Goal: Information Seeking & Learning: Learn about a topic

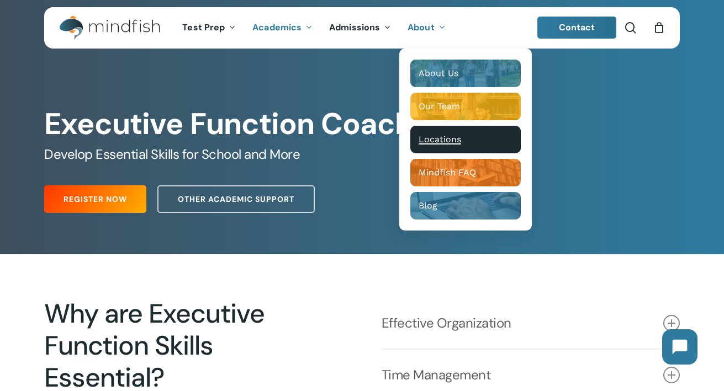
click at [441, 134] on span "Locations" at bounding box center [439, 139] width 43 height 10
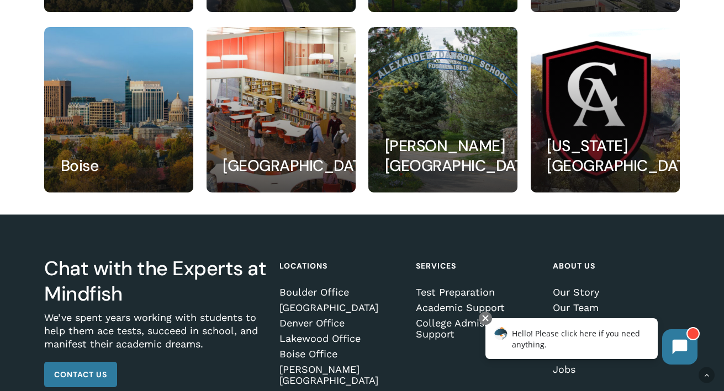
scroll to position [376, 0]
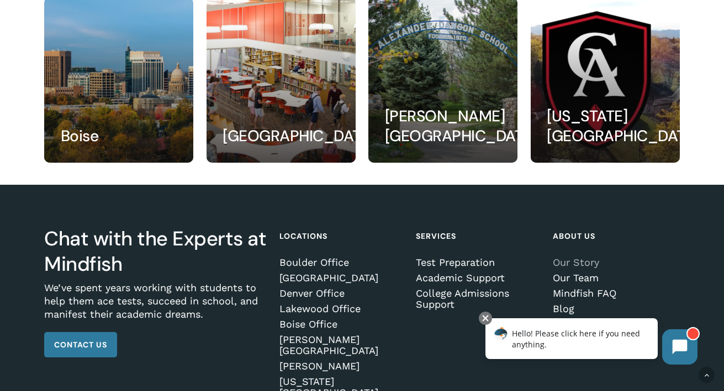
click at [587, 262] on link "Our Story" at bounding box center [615, 262] width 124 height 11
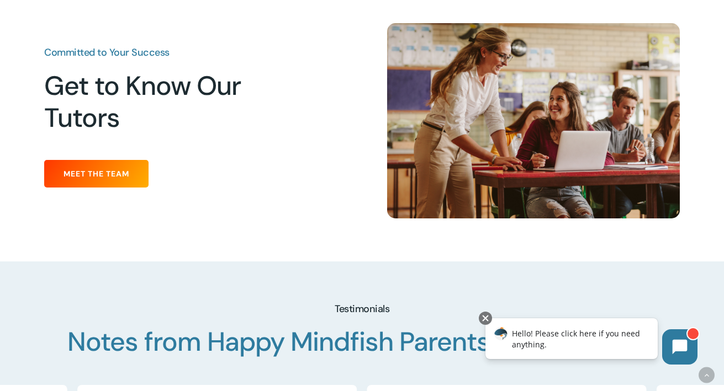
scroll to position [1338, 0]
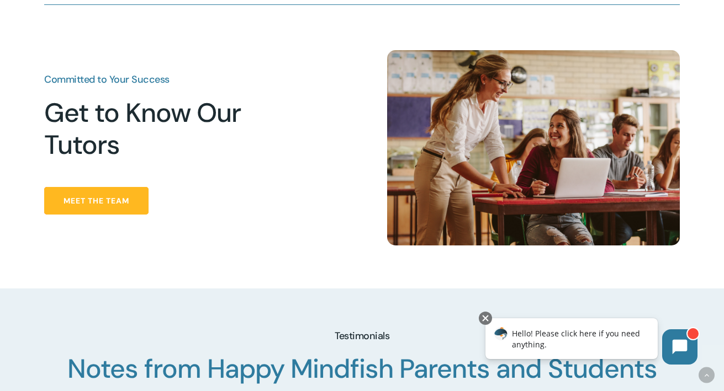
click at [142, 187] on link "Meet the Team" at bounding box center [96, 201] width 104 height 28
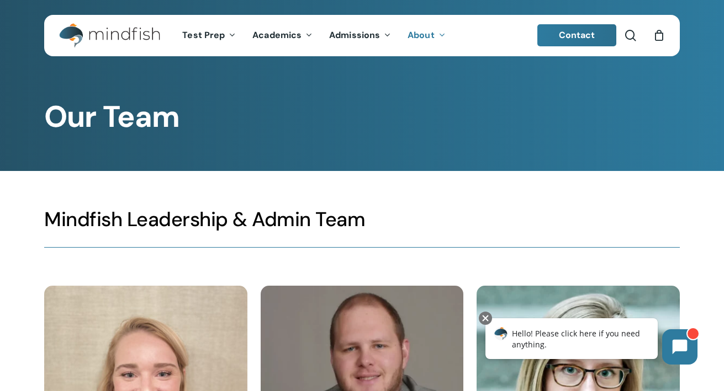
click at [141, 35] on img "Main Menu" at bounding box center [104, 35] width 90 height 25
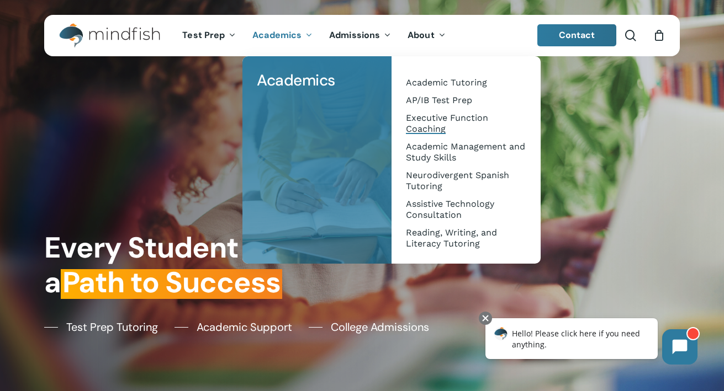
click at [432, 117] on span "Executive Function Coaching" at bounding box center [447, 124] width 82 height 22
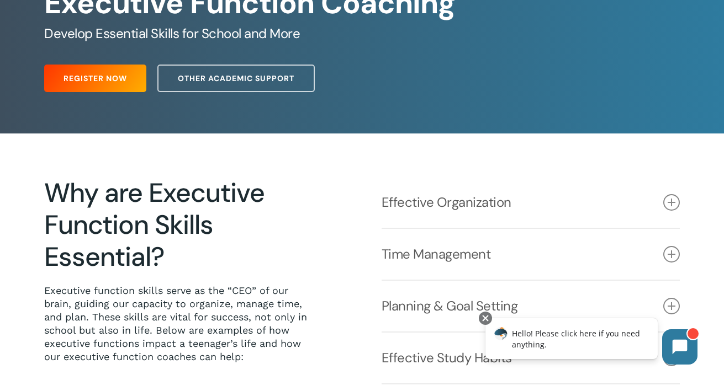
scroll to position [128, 0]
